Goal: Check status: Check status

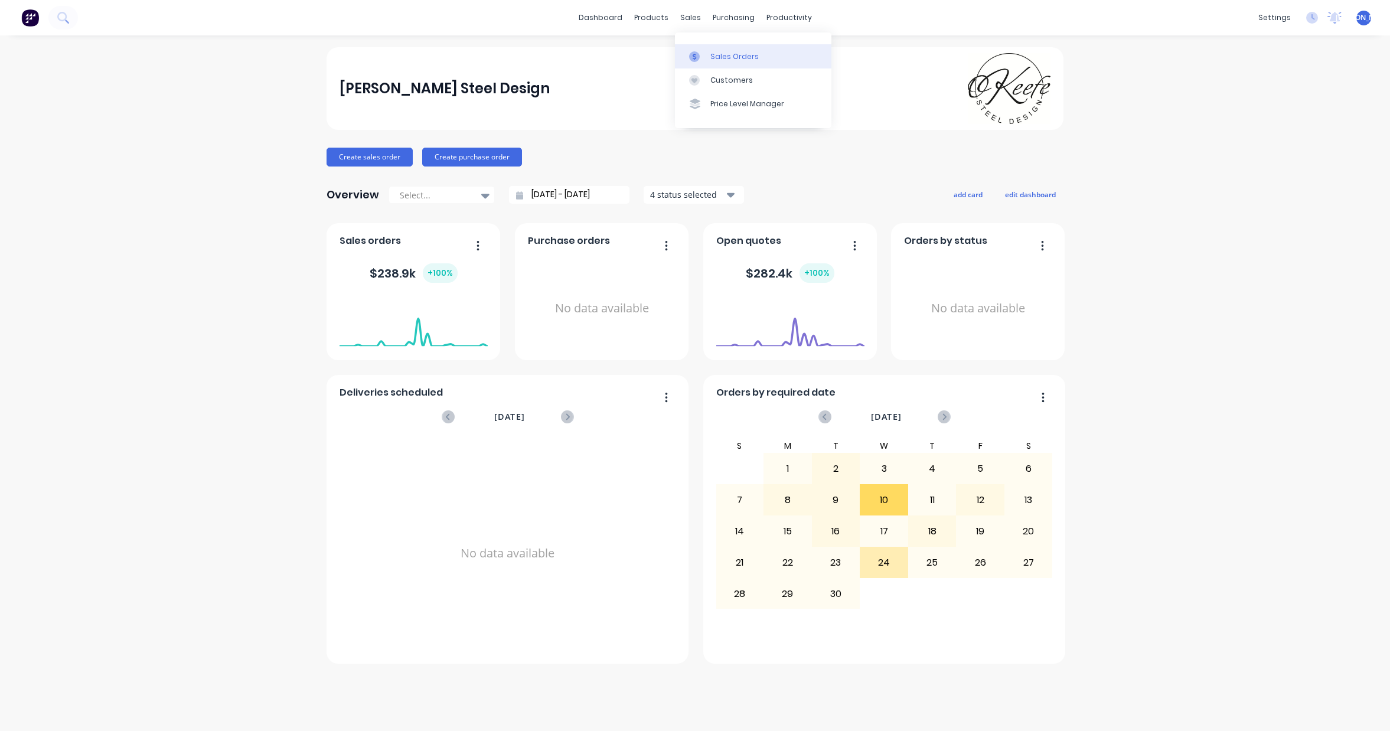
click at [745, 55] on div "Sales Orders" at bounding box center [735, 56] width 48 height 11
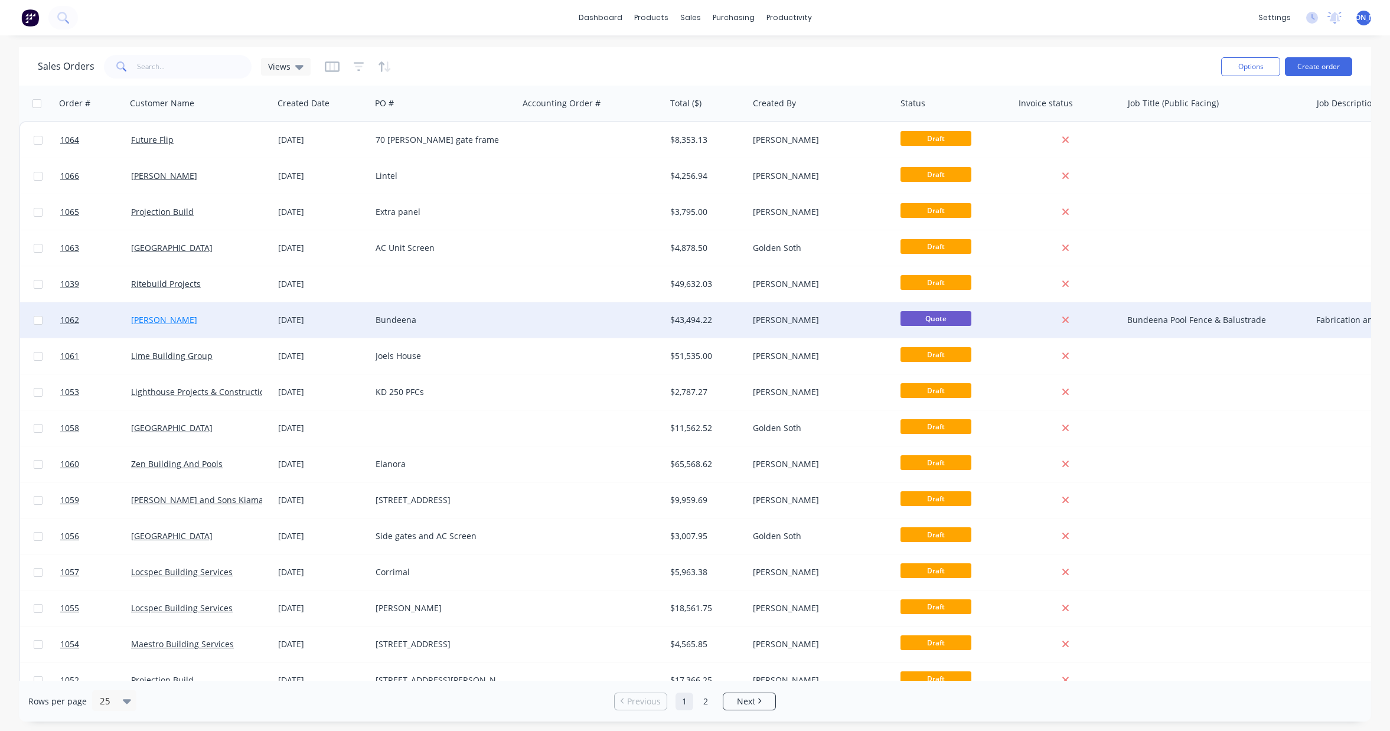
click at [172, 321] on link "[PERSON_NAME]" at bounding box center [164, 319] width 66 height 11
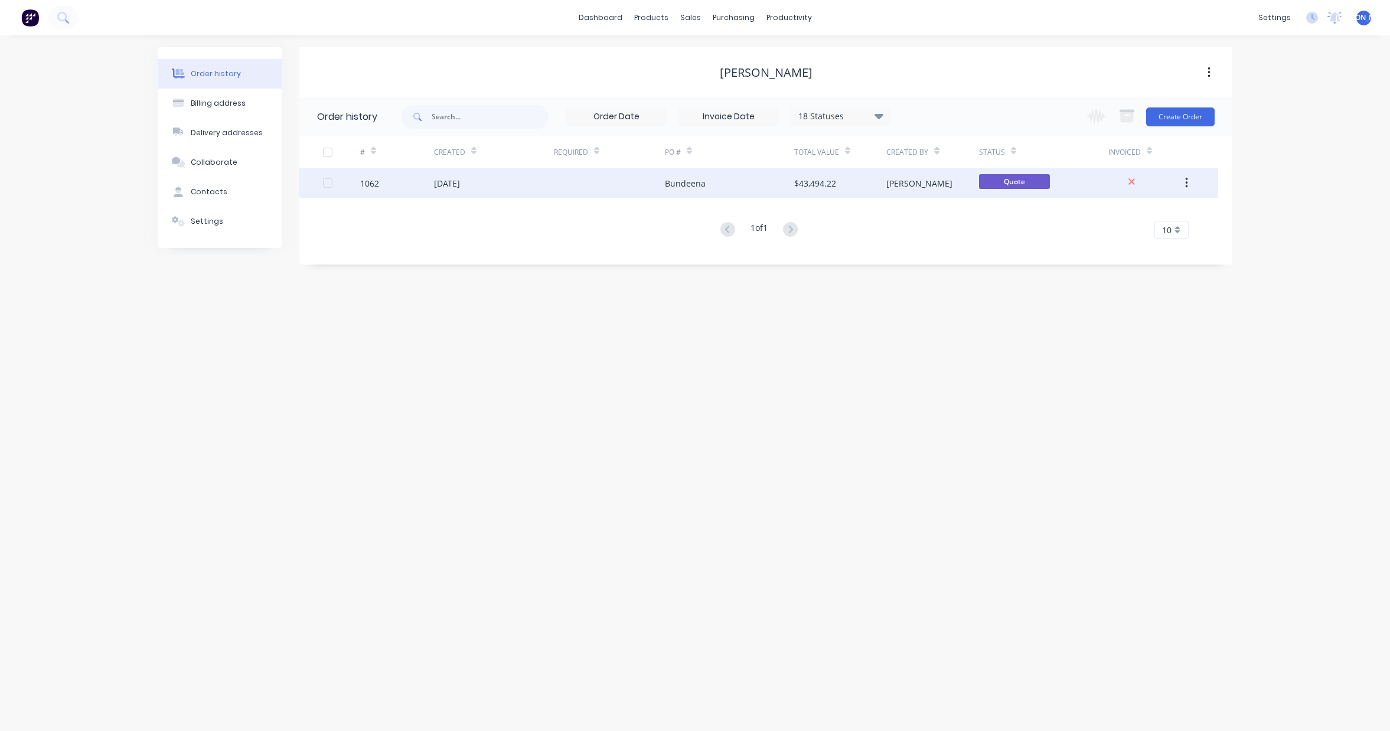
click at [511, 191] on div "[DATE]" at bounding box center [494, 183] width 120 height 30
